Goal: Information Seeking & Learning: Learn about a topic

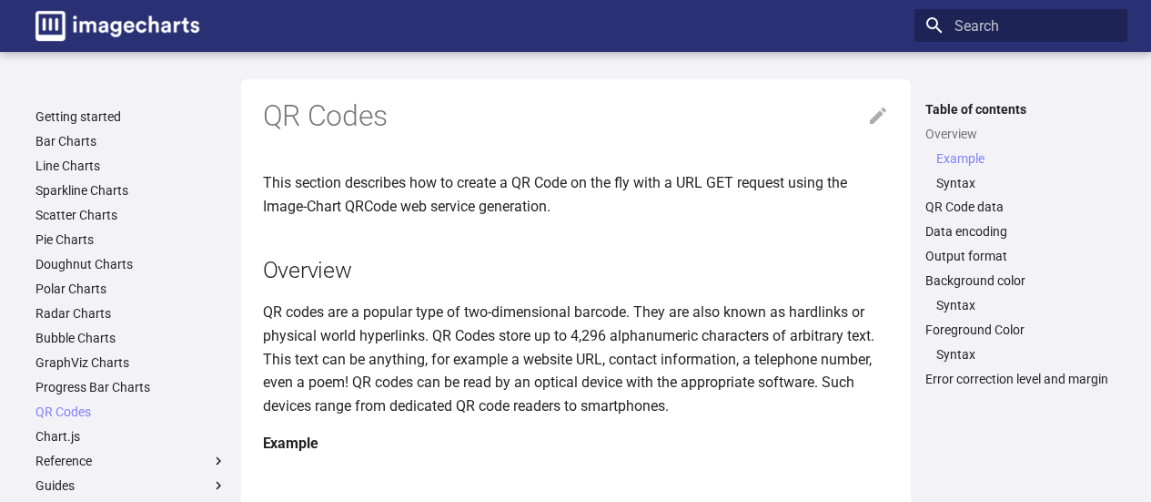
scroll to position [455, 0]
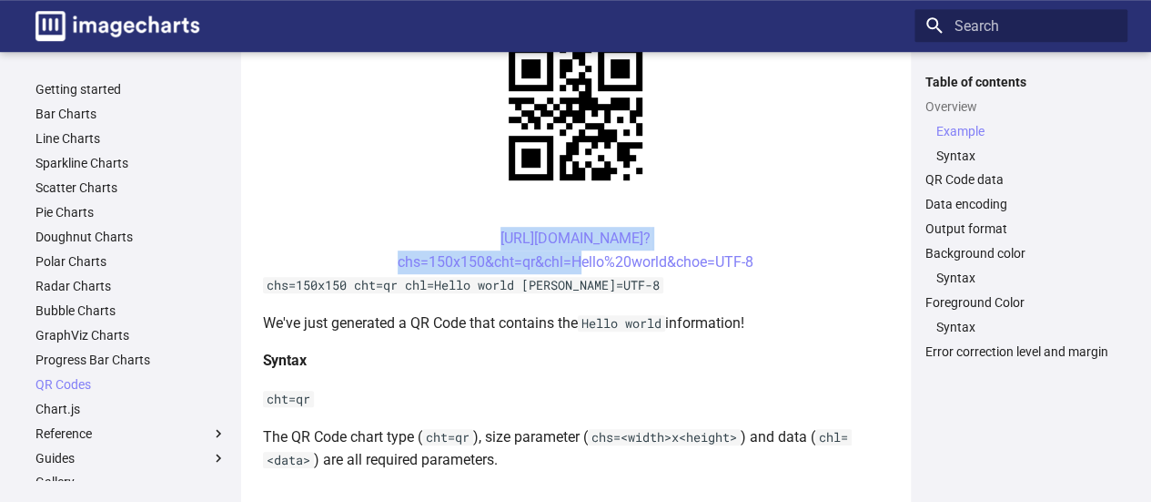
drag, startPoint x: 461, startPoint y: 234, endPoint x: 573, endPoint y: 272, distance: 118.3
click at [570, 271] on center "https://image-charts.com/chart? chs=150x150&cht=qr&chl=Hello%20world&choe=UTF-8" at bounding box center [576, 250] width 626 height 46
copy link "https://image-charts.com/chart? chs=150x150&cht=qr&chl="
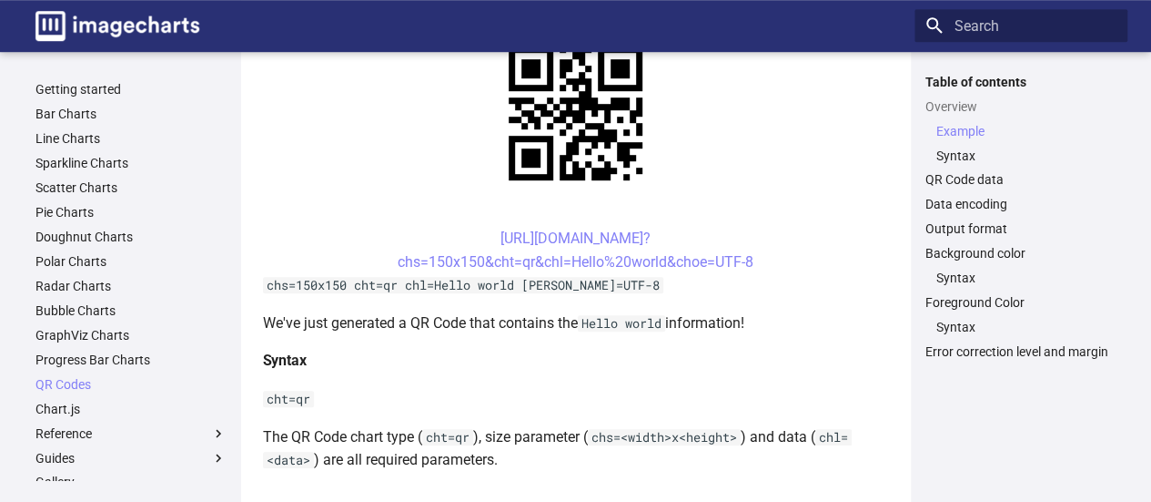
click at [769, 269] on center "https://image-charts.com/chart? chs=150x150&cht=qr&chl=Hello%20world&choe=UTF-8" at bounding box center [576, 250] width 626 height 46
click at [685, 267] on link "https://image-charts.com/chart? chs=150x150&cht=qr&chl=Hello%20world&choe=UTF-8" at bounding box center [576, 249] width 356 height 41
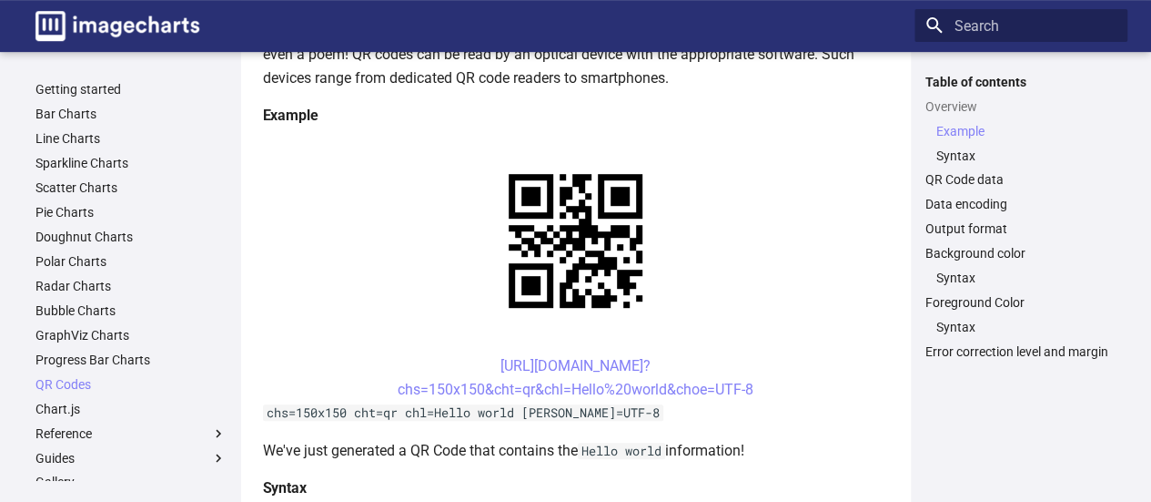
scroll to position [273, 0]
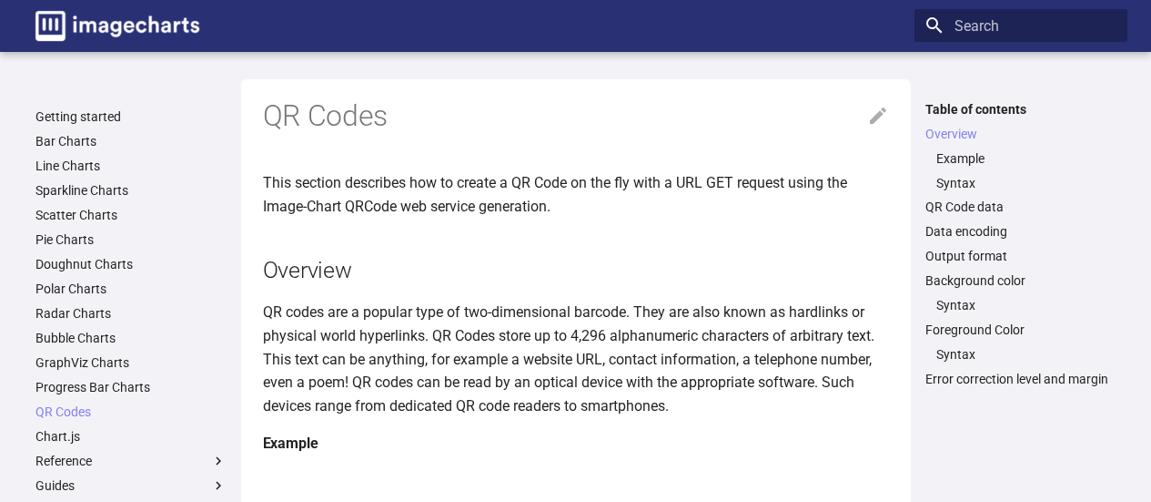
scroll to position [271, 0]
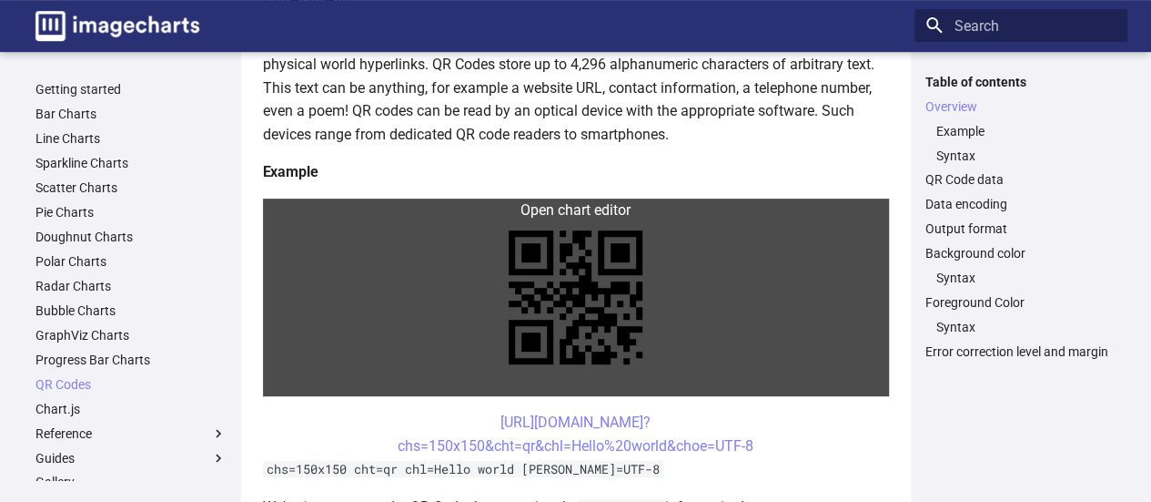
click at [575, 218] on link at bounding box center [576, 297] width 626 height 198
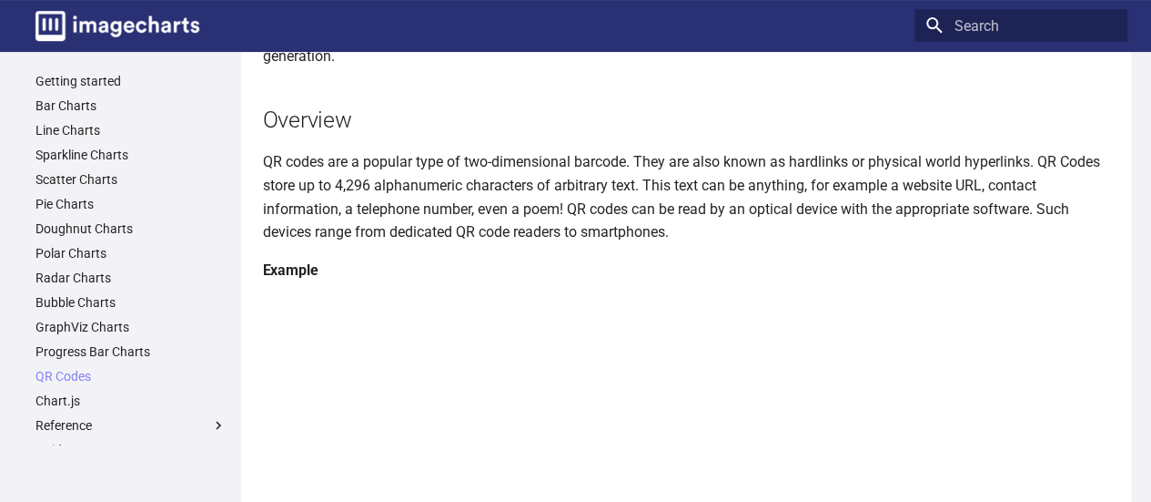
scroll to position [0, 0]
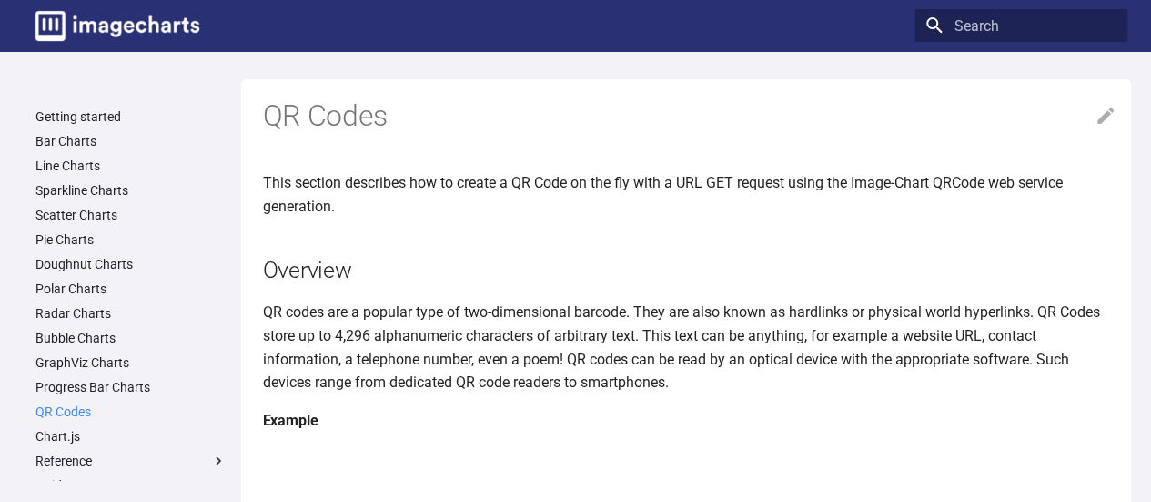
click at [82, 405] on link "QR Codes" at bounding box center [130, 411] width 191 height 16
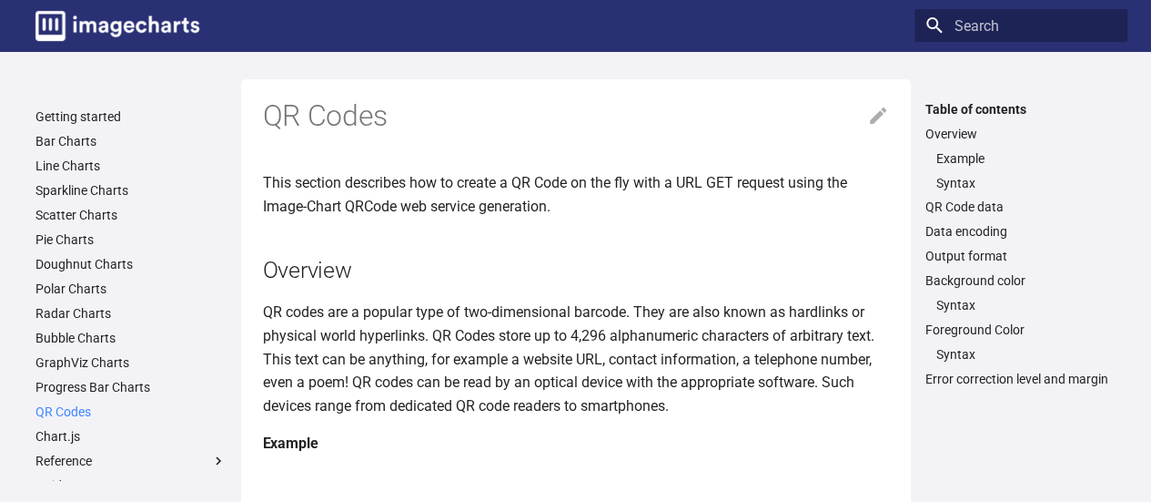
click at [82, 407] on link "QR Codes" at bounding box center [130, 411] width 191 height 16
click at [872, 111] on icon at bounding box center [878, 116] width 22 height 22
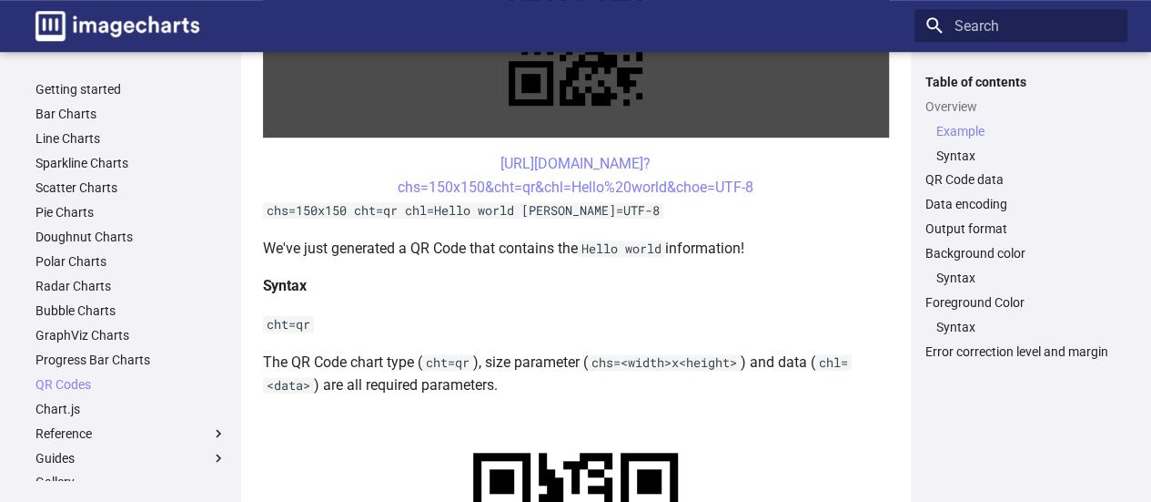
scroll to position [546, 0]
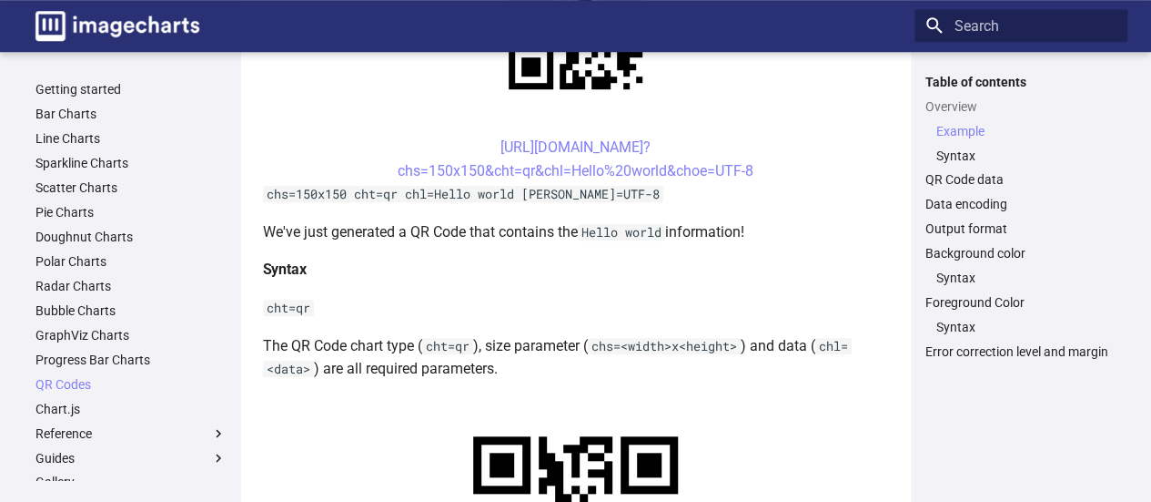
drag, startPoint x: 766, startPoint y: 167, endPoint x: 361, endPoint y: 158, distance: 404.2
click at [361, 158] on center "[URL][DOMAIN_NAME]? chs=150x150&cht=qr&chl=Hello%20world&choe=UTF-8" at bounding box center [576, 159] width 626 height 46
copy link "[URL][DOMAIN_NAME]? chs=150x150&cht=qr&chl=Hello%20world&choe=UTF-8"
click at [755, 173] on center "https://image-charts.com/chart? chs=150x150&cht=qr&chl=Hello%20world&choe=UTF-8" at bounding box center [576, 159] width 626 height 46
click at [987, 175] on link "QR Code data" at bounding box center [1021, 179] width 191 height 16
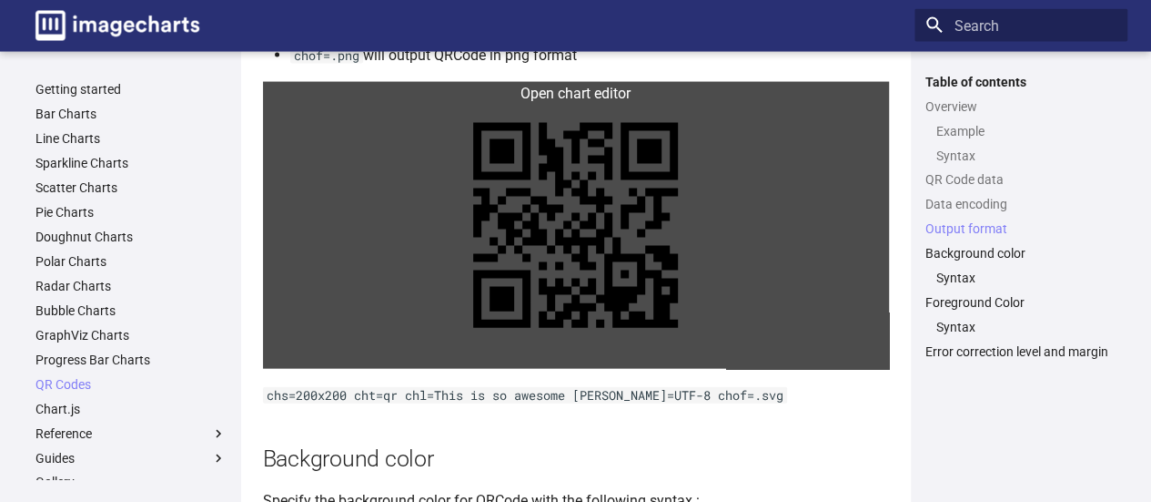
scroll to position [1832, 0]
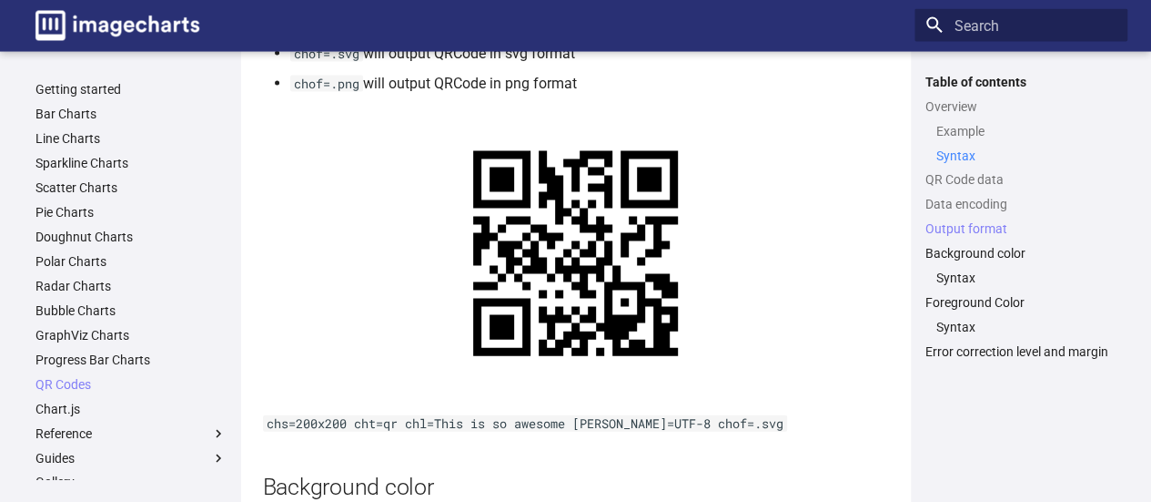
click at [961, 152] on link "Syntax" at bounding box center [1027, 155] width 180 height 16
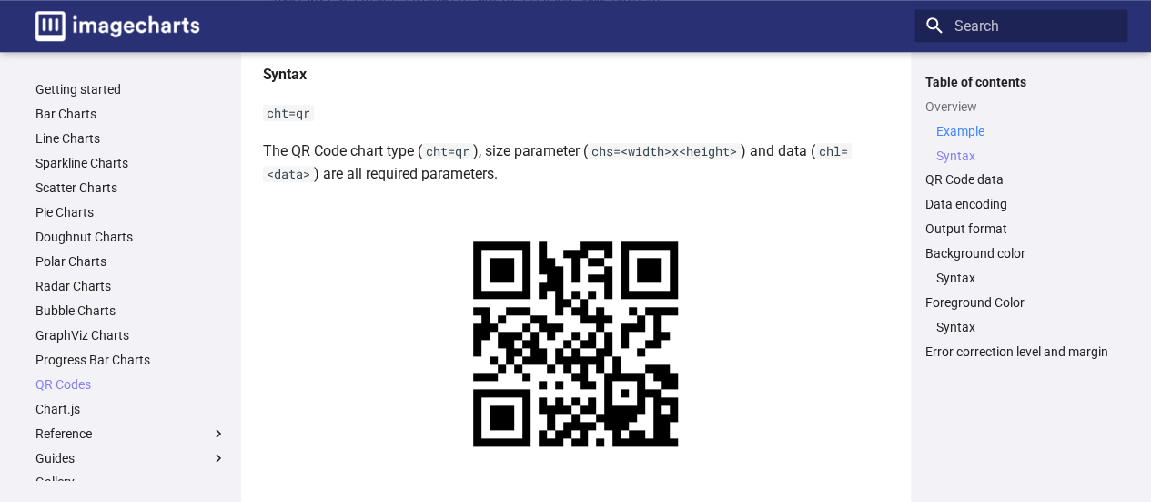
click at [961, 132] on link "Example" at bounding box center [1027, 131] width 180 height 16
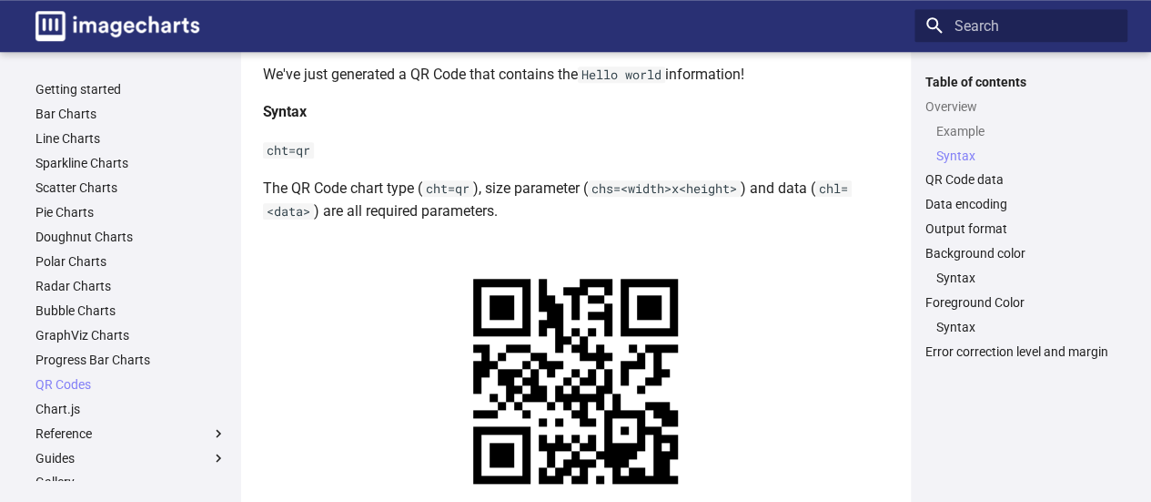
scroll to position [733, 0]
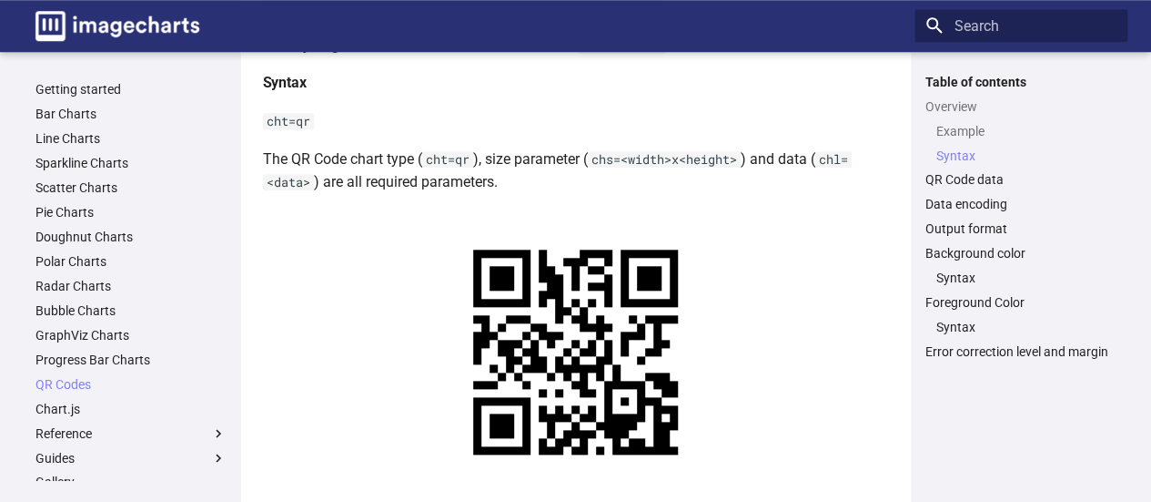
click at [735, 162] on code "chs=<width>x<height>" at bounding box center [664, 159] width 153 height 16
drag, startPoint x: 735, startPoint y: 162, endPoint x: 663, endPoint y: 195, distance: 79.0
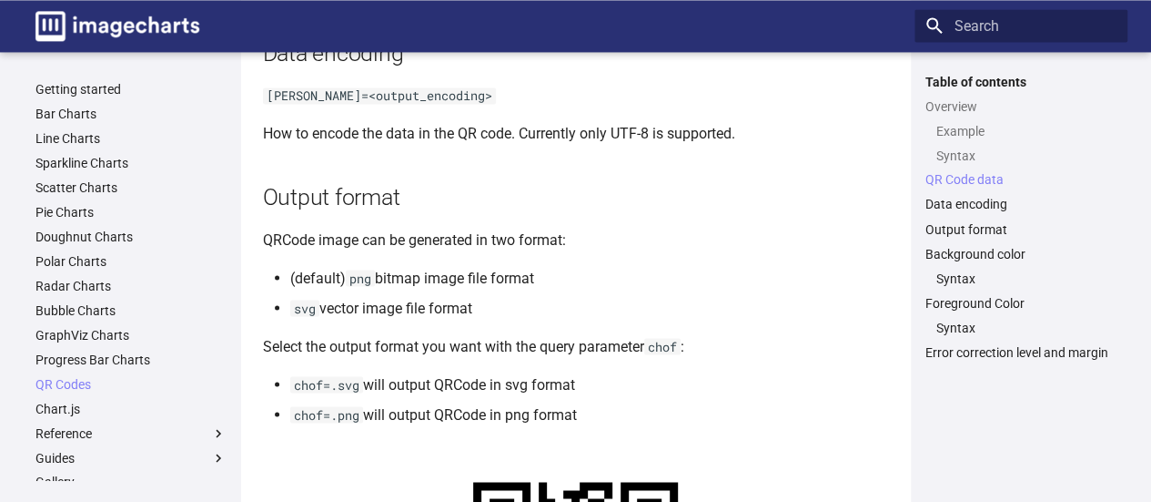
scroll to position [1370, 0]
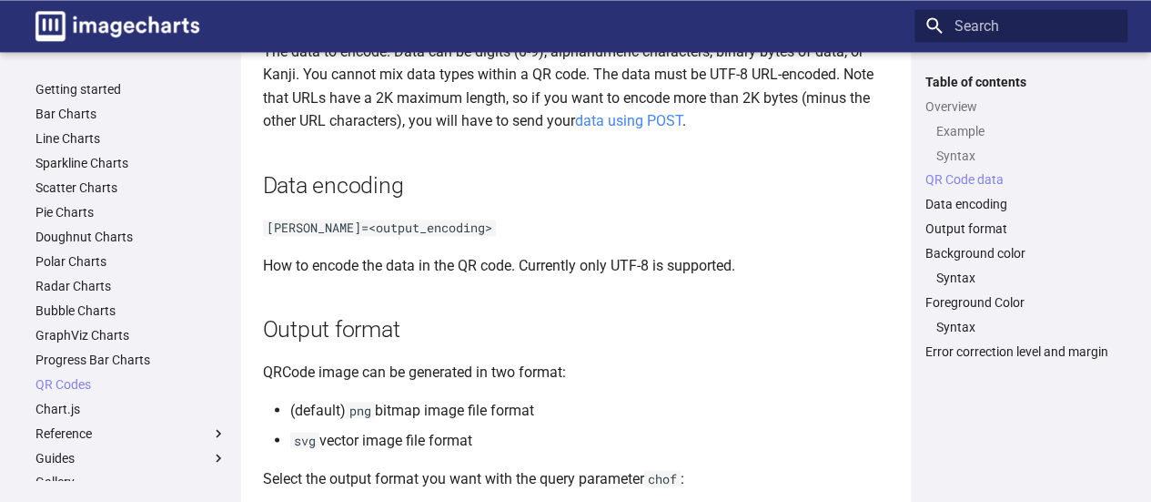
click at [670, 129] on link "data using POST" at bounding box center [628, 120] width 107 height 17
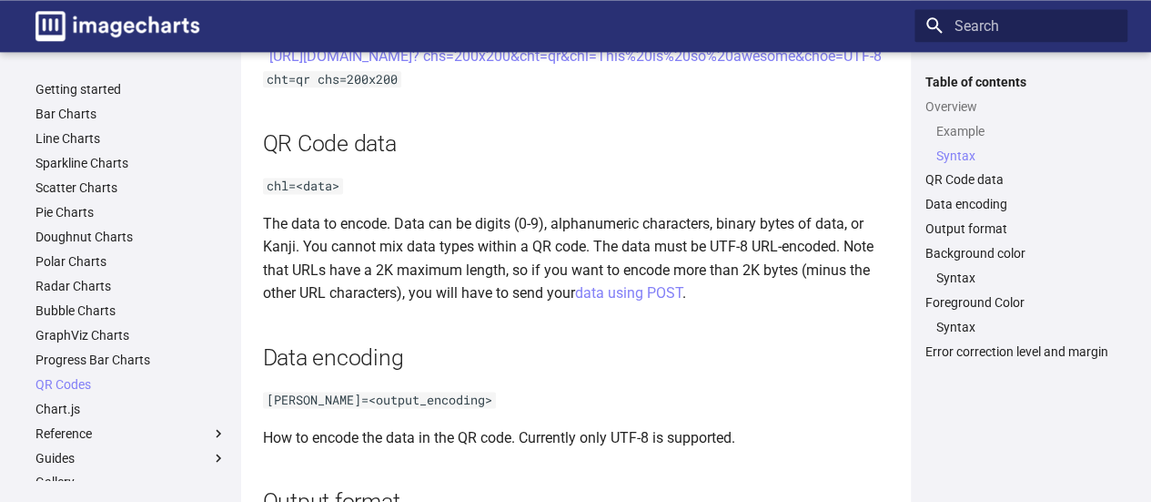
scroll to position [1092, 0]
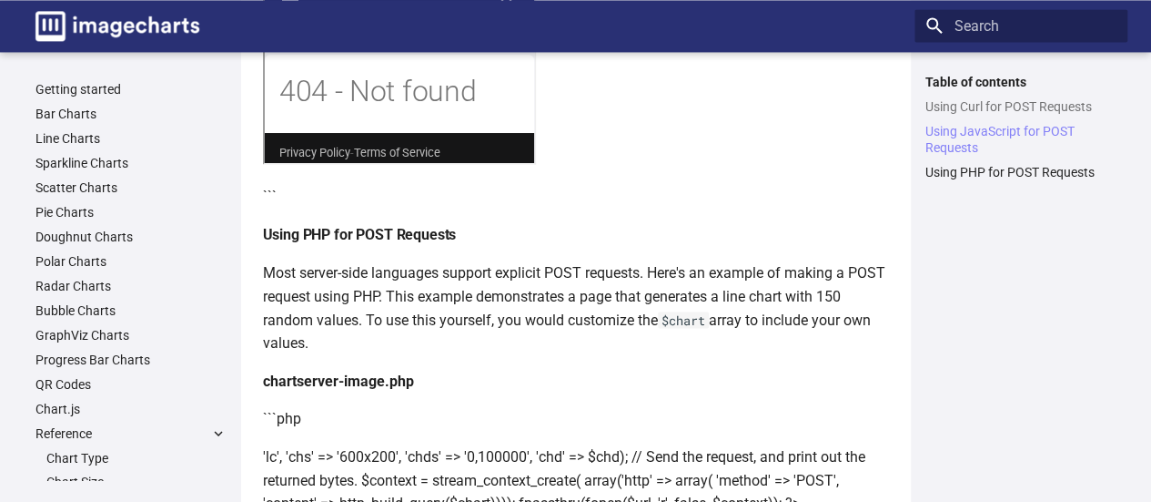
scroll to position [1547, 0]
